Goal: Transaction & Acquisition: Obtain resource

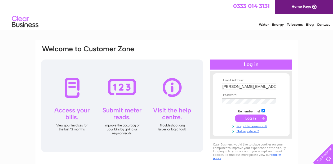
click at [253, 117] on input "submit" at bounding box center [250, 118] width 33 height 7
click at [229, 85] on input "text" at bounding box center [248, 87] width 55 height 6
type input "Elizabeth_warnock@hotmail.com"
click at [257, 118] on input "submit" at bounding box center [250, 118] width 33 height 7
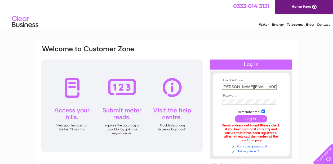
click at [224, 85] on input "[PERSON_NAME][EMAIL_ADDRESS][DOMAIN_NAME]" at bounding box center [248, 87] width 55 height 6
type input "Elizabeth_warnock@hotmail.com"
click at [246, 117] on input "submit" at bounding box center [250, 118] width 33 height 7
click at [238, 150] on link "Not registered?" at bounding box center [251, 150] width 60 height 5
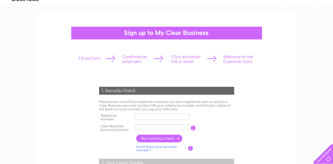
scroll to position [26, 0]
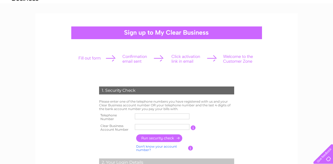
click at [142, 115] on input "text" at bounding box center [162, 116] width 54 height 6
type input "07885377189"
click at [144, 126] on input "text" at bounding box center [162, 127] width 55 height 6
type input "403924"
click at [151, 138] on input "button" at bounding box center [159, 138] width 47 height 8
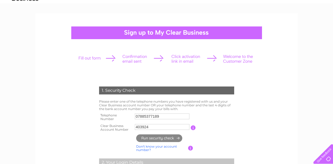
type input "**********"
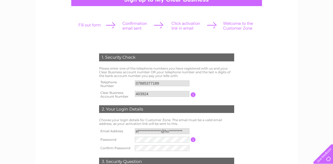
scroll to position [106, 0]
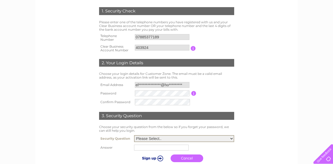
click at [231, 139] on select "Please Select.. In what town or city was your first job? In what town or city d…" at bounding box center [184, 138] width 100 height 7
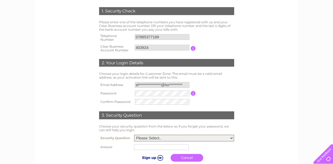
select select "1"
click at [134, 135] on select "Please Select.. In what town or city was your first job? In what town or city d…" at bounding box center [184, 138] width 100 height 7
click at [160, 147] on input "text" at bounding box center [161, 147] width 54 height 6
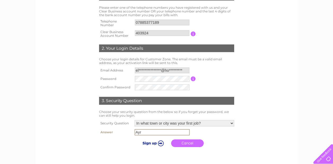
scroll to position [132, 0]
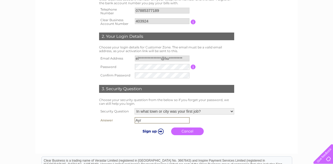
type input "Ayr"
click at [160, 131] on input "submit" at bounding box center [152, 130] width 33 height 7
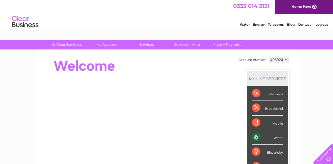
click at [264, 94] on div "Telecoms" at bounding box center [267, 93] width 31 height 15
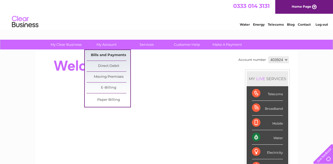
click at [101, 53] on link "Bills and Payments" at bounding box center [108, 55] width 44 height 11
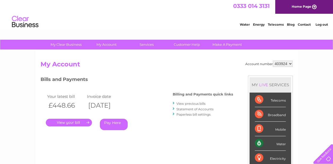
click at [195, 104] on link "View previous bills" at bounding box center [190, 104] width 29 height 4
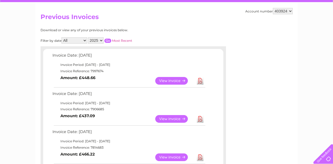
scroll to position [53, 0]
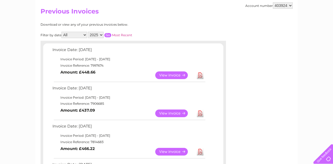
click at [174, 113] on link "View" at bounding box center [174, 114] width 39 height 8
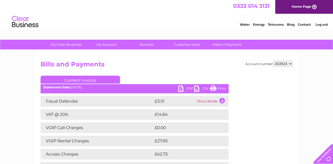
drag, startPoint x: 141, startPoint y: 111, endPoint x: 242, endPoint y: 124, distance: 102.5
click at [242, 124] on div "Account number 403924 Bills and Payments Current Invoice PDF CSV Print" at bounding box center [166, 128] width 252 height 135
click at [214, 89] on link "Print" at bounding box center [218, 89] width 16 height 8
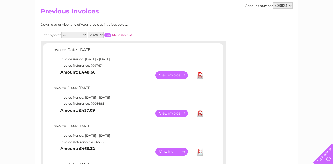
click at [173, 74] on link "View" at bounding box center [174, 75] width 39 height 8
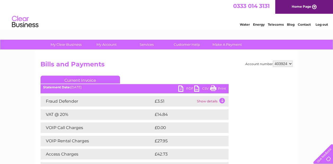
click at [214, 85] on ul "Current Invoice" at bounding box center [134, 81] width 188 height 10
click at [214, 88] on link "Print" at bounding box center [218, 89] width 16 height 8
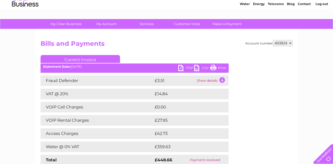
scroll to position [79, 0]
